Goal: Task Accomplishment & Management: Manage account settings

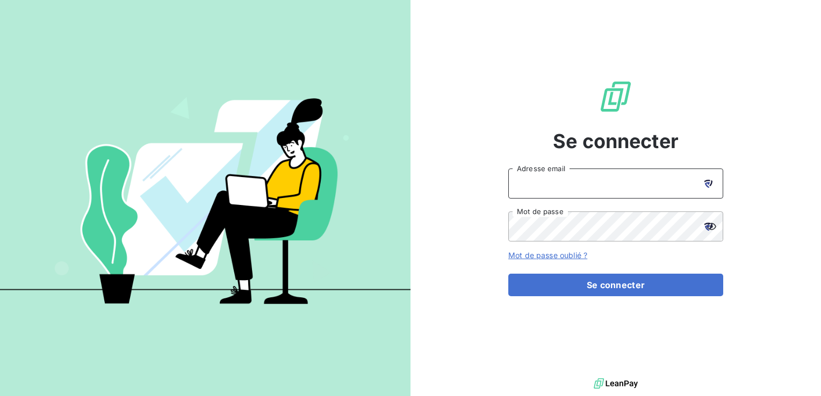
click at [576, 189] on input "Adresse email" at bounding box center [615, 184] width 215 height 30
type input "[EMAIL_ADDRESS][PERSON_NAME][DOMAIN_NAME]"
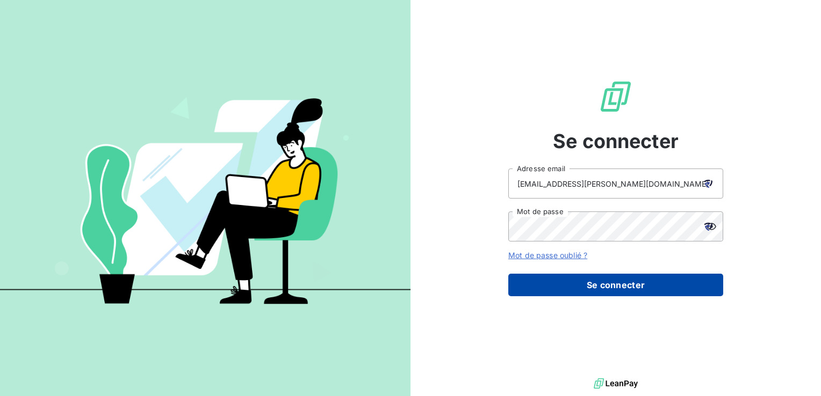
click at [614, 286] on button "Se connecter" at bounding box center [615, 285] width 215 height 23
